Goal: Information Seeking & Learning: Learn about a topic

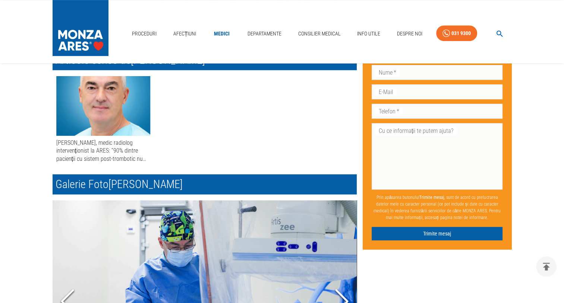
scroll to position [322, 0]
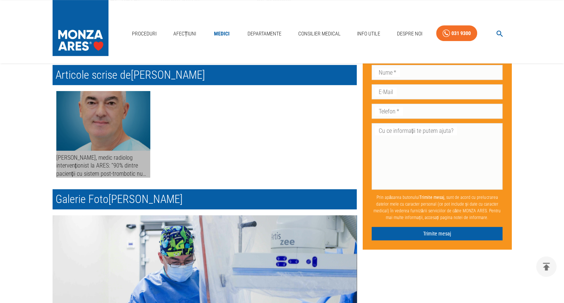
click at [113, 161] on div "[PERSON_NAME], medic radiolog intervenționist la ARES: ”90% dintre pacienții cu…" at bounding box center [103, 166] width 94 height 24
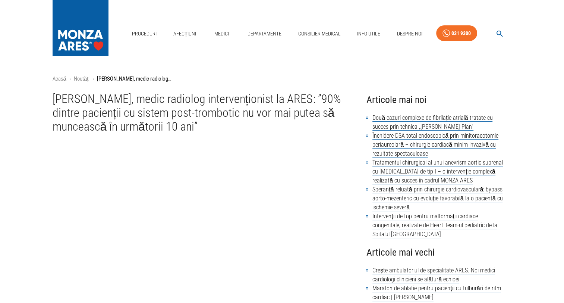
scroll to position [15, 0]
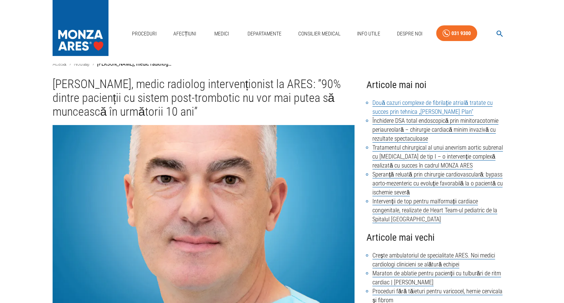
click at [395, 106] on link "Două cazuri complexe de fibrilație atrială tratate cu succes prin tehnica „[PER…" at bounding box center [433, 107] width 120 height 16
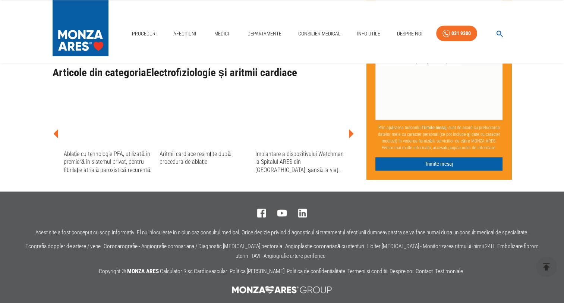
scroll to position [1223, 0]
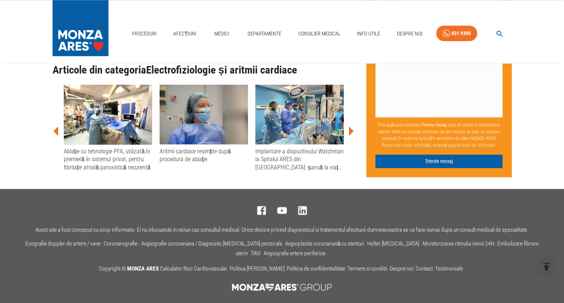
scroll to position [15, 0]
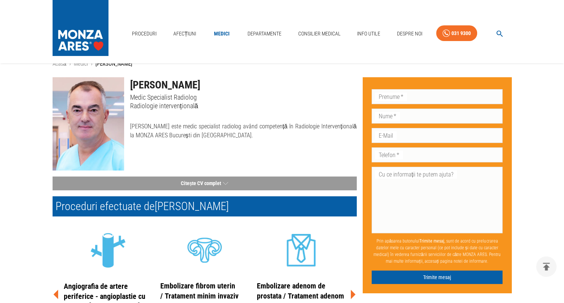
scroll to position [322, 0]
